Goal: Communication & Community: Answer question/provide support

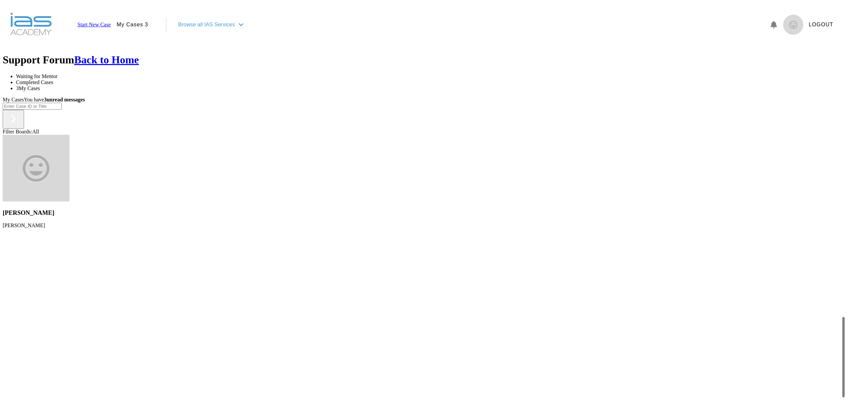
scroll to position [584, 0]
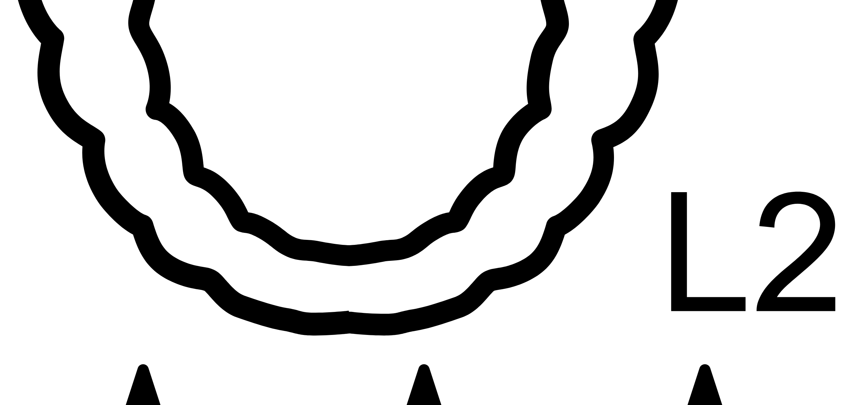
scroll to position [7165, 0]
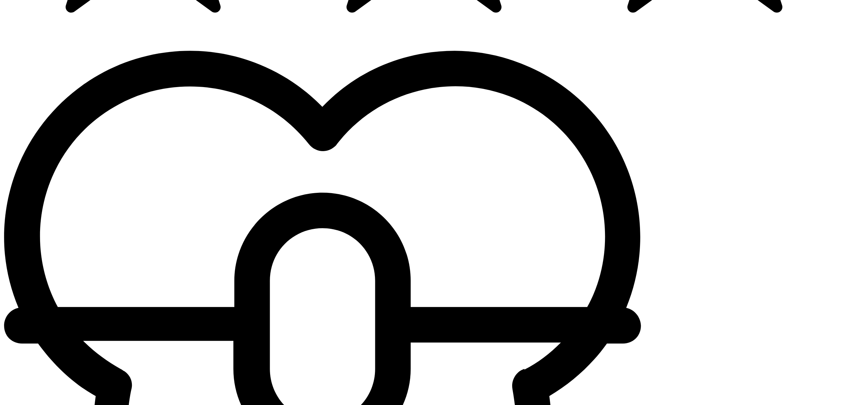
type textarea "OK thats just what I was thinking and ran past the pt. Will note to the lab and…"
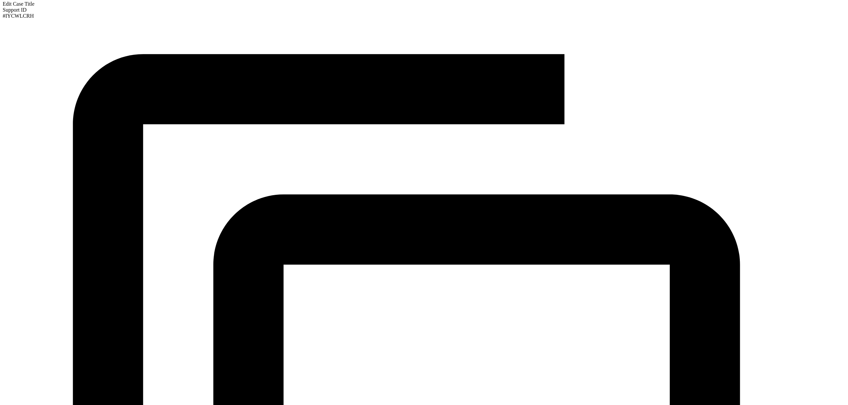
scroll to position [0, 0]
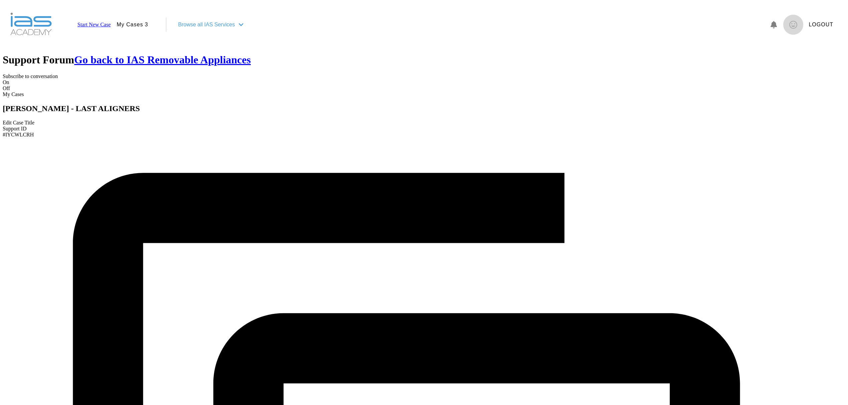
click at [69, 104] on h2 "[PERSON_NAME] - LAST ALIGNERS" at bounding box center [424, 108] width 842 height 9
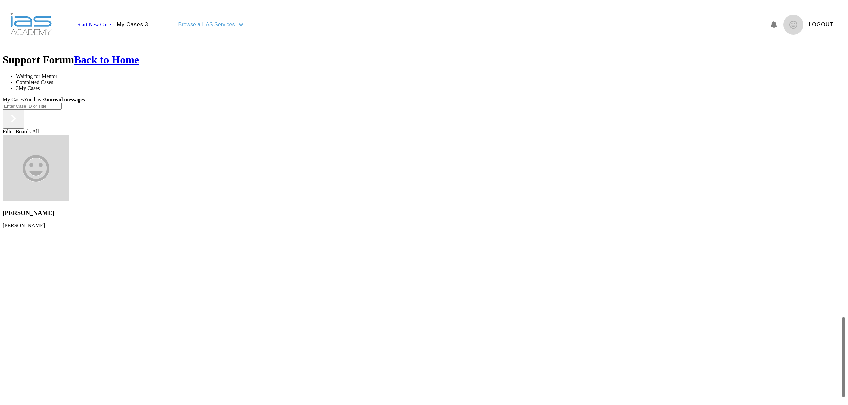
scroll to position [584, 0]
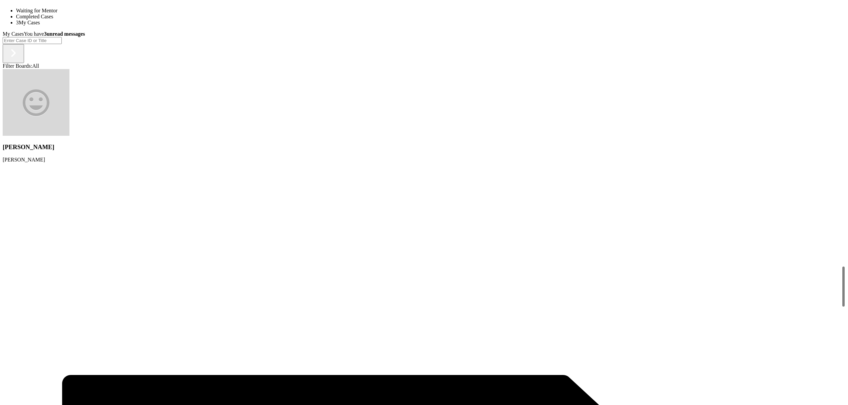
scroll to position [1412, 0]
drag, startPoint x: 443, startPoint y: 267, endPoint x: 294, endPoint y: 108, distance: 218.1
copy div "[PERSON_NAME] wrote... a few seconds ago OK thats just what I was thinking and …"
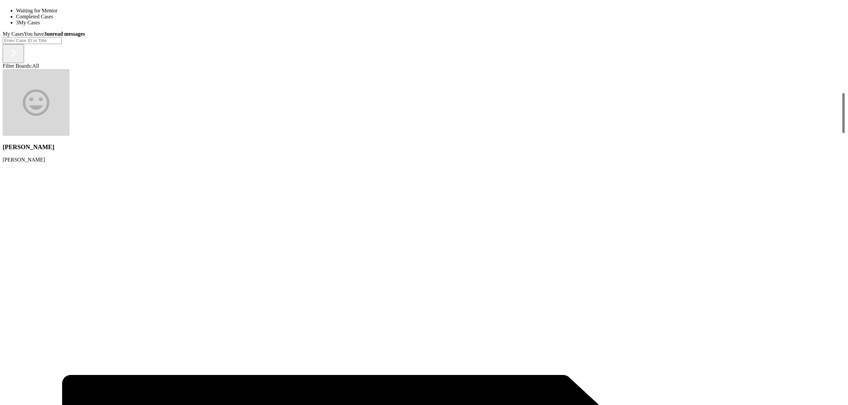
scroll to position [0, 0]
